Goal: Find specific page/section: Find specific page/section

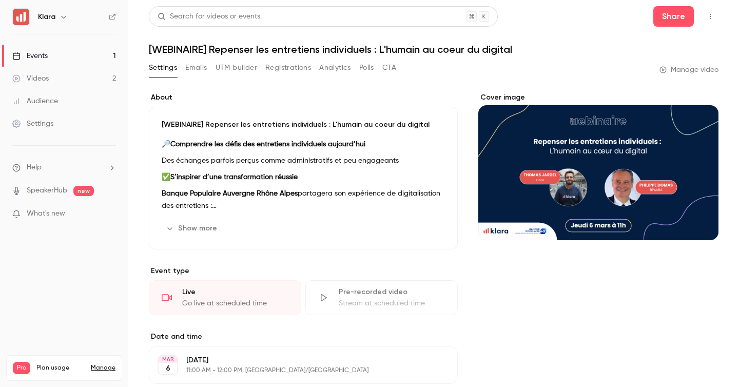
click at [79, 64] on link "Events 1" at bounding box center [64, 56] width 128 height 23
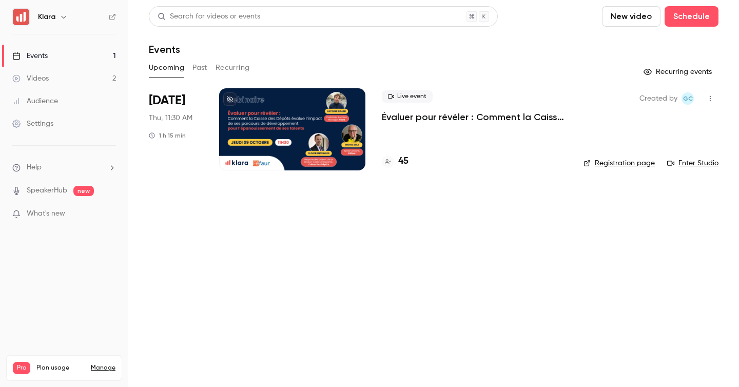
click at [414, 164] on div "45" at bounding box center [474, 161] width 185 height 14
click at [400, 157] on h4 "45" at bounding box center [403, 161] width 10 height 14
